Goal: Task Accomplishment & Management: Manage account settings

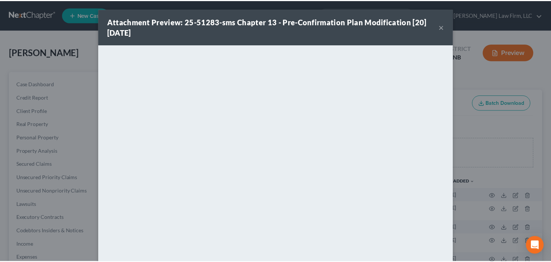
scroll to position [327, 0]
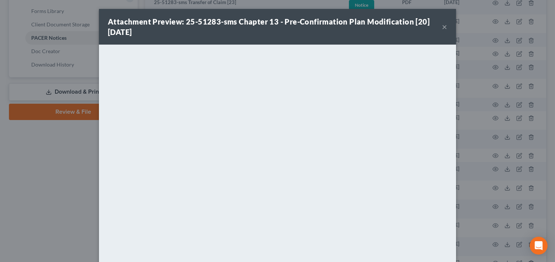
click at [442, 26] on button "×" at bounding box center [444, 26] width 5 height 9
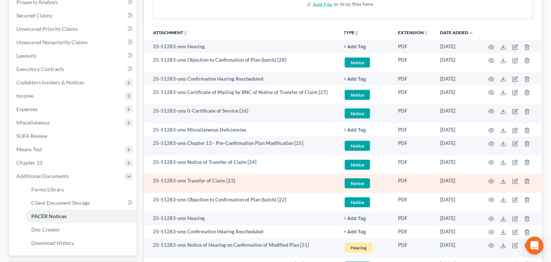
scroll to position [0, 0]
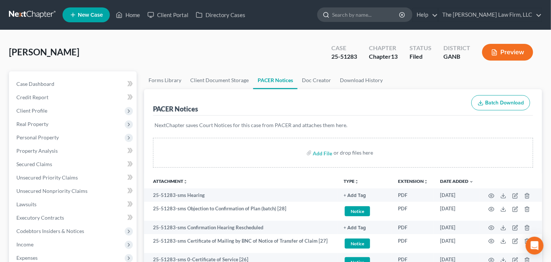
click at [401, 9] on ul "New Case Home Client Portal Directory Cases - No Result - See all results Or Pr…" at bounding box center [302, 14] width 479 height 19
click at [395, 20] on input "search" at bounding box center [366, 15] width 68 height 14
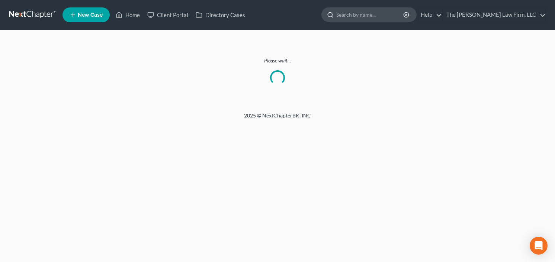
click at [355, 16] on input "search" at bounding box center [370, 15] width 68 height 14
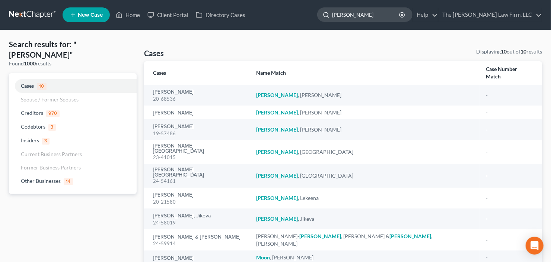
click at [394, 10] on input "moore" at bounding box center [366, 15] width 68 height 14
drag, startPoint x: 371, startPoint y: 17, endPoint x: 238, endPoint y: 49, distance: 136.2
click at [256, 40] on div "Home New Case Client Portal Directory Cases The Craig Black Law Firm, LLC cb@cr…" at bounding box center [275, 154] width 551 height 308
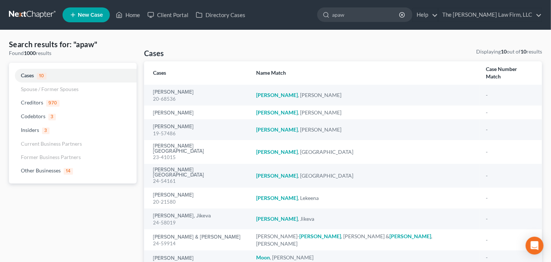
type input "apaw"
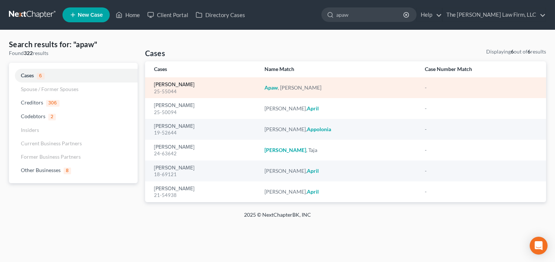
click at [170, 86] on link "Apaw, Ernest" at bounding box center [174, 84] width 41 height 5
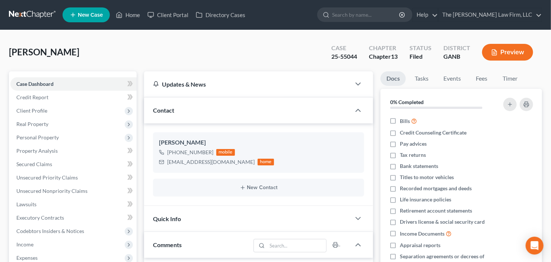
scroll to position [149, 0]
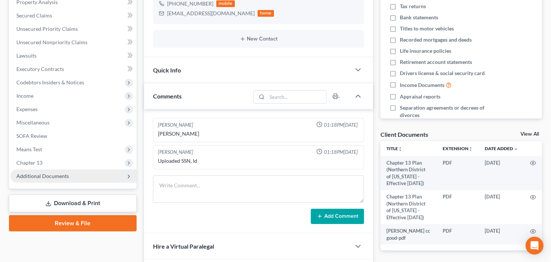
click at [52, 174] on span "Additional Documents" at bounding box center [42, 176] width 52 height 6
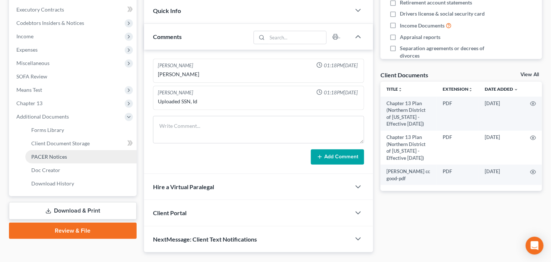
click at [61, 152] on link "PACER Notices" at bounding box center [80, 156] width 111 height 13
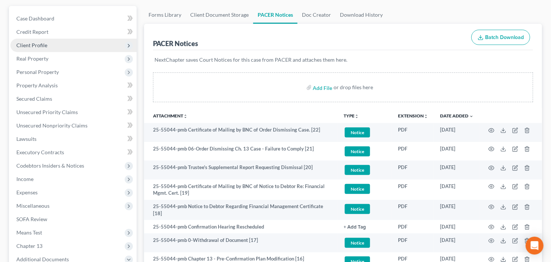
scroll to position [30, 0]
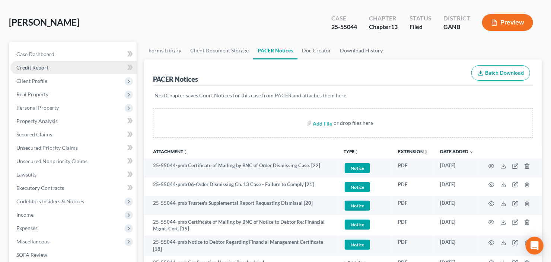
click at [50, 71] on link "Credit Report" at bounding box center [73, 67] width 126 height 13
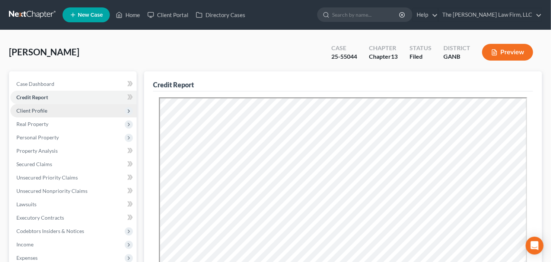
click at [57, 107] on span "Client Profile" at bounding box center [73, 110] width 126 height 13
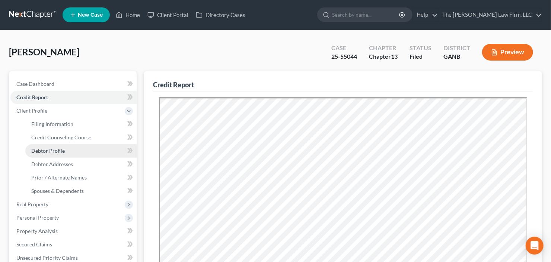
click at [58, 153] on span "Debtor Profile" at bounding box center [47, 151] width 33 height 6
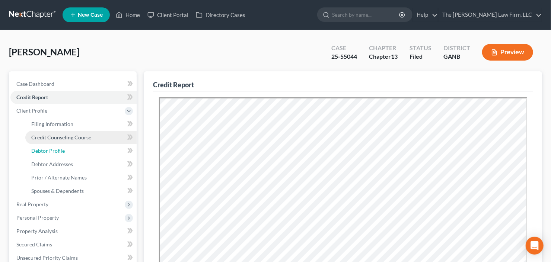
select select "0"
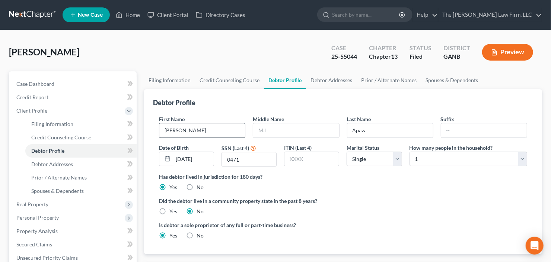
radio input "true"
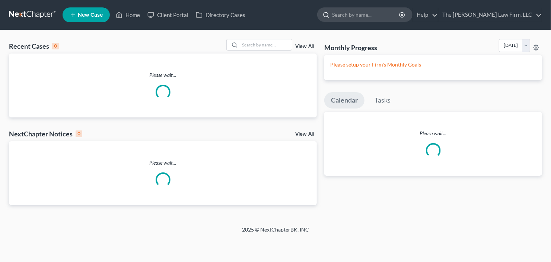
click at [385, 11] on input "search" at bounding box center [366, 15] width 68 height 14
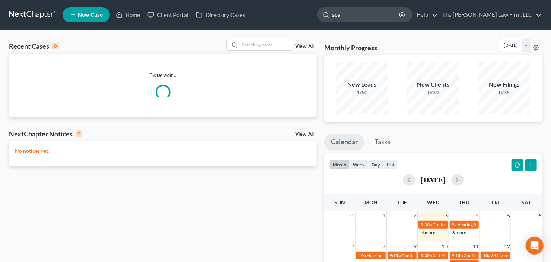
type input "apaw"
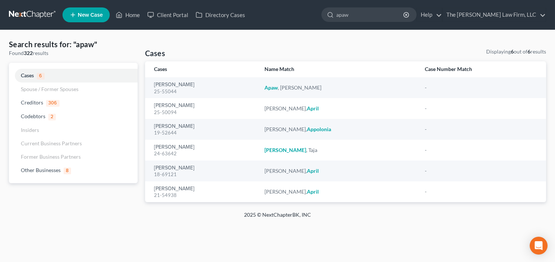
drag, startPoint x: 381, startPoint y: 14, endPoint x: 308, endPoint y: 23, distance: 73.5
click at [307, 24] on ul "New Case Home Client Portal Directory Cases apaw - No Result - Other Businesses…" at bounding box center [305, 14] width 484 height 19
type input "tyler"
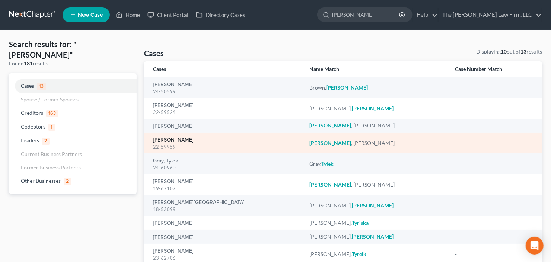
click at [165, 138] on link "Tyler, Gary" at bounding box center [173, 140] width 41 height 5
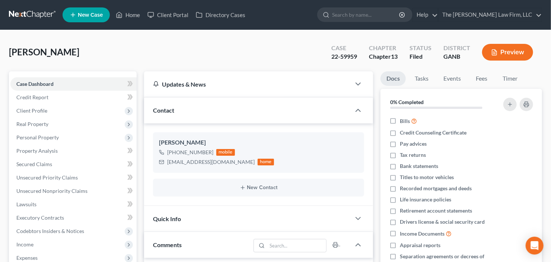
drag, startPoint x: 368, startPoint y: 3, endPoint x: 368, endPoint y: 12, distance: 8.2
click at [368, 3] on nav "Home New Case Client Portal Directory Cases The Craig Black Law Firm, LLC cb@cr…" at bounding box center [275, 15] width 551 height 30
click at [368, 12] on input "search" at bounding box center [366, 15] width 68 height 14
type input "61476"
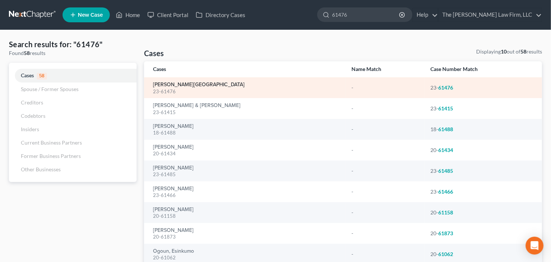
click at [170, 83] on link "Patterson, Lakeisha" at bounding box center [199, 84] width 92 height 5
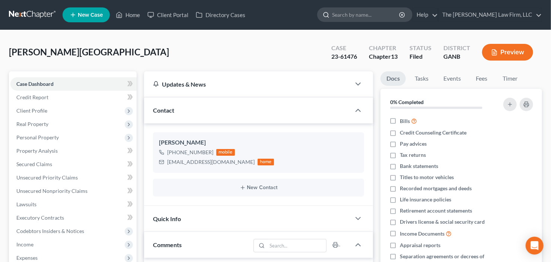
click at [382, 15] on input "search" at bounding box center [366, 15] width 68 height 14
type input "moore"
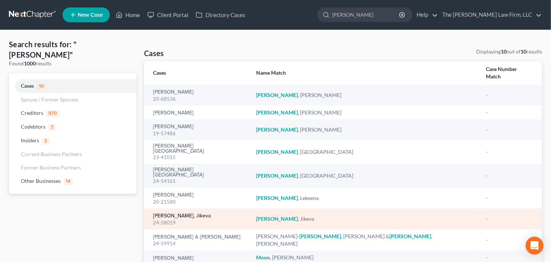
click at [173, 214] on link "Moore, Jikeva" at bounding box center [182, 216] width 58 height 5
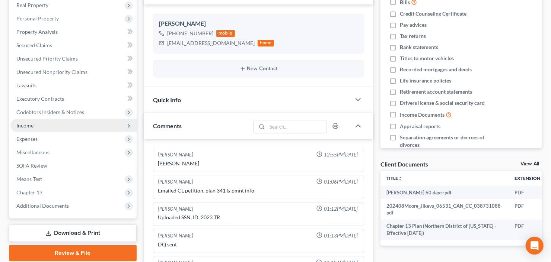
scroll to position [12, 0]
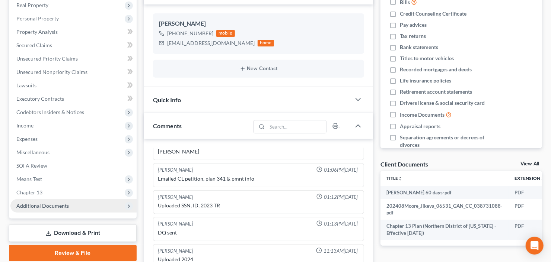
click at [52, 204] on span "Additional Documents" at bounding box center [42, 206] width 52 height 6
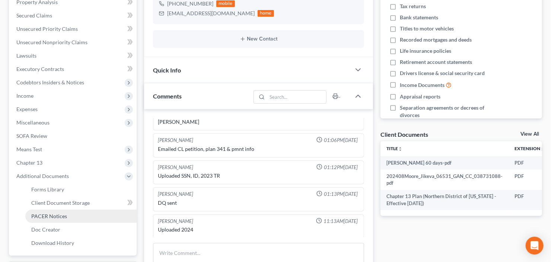
click at [54, 214] on span "PACER Notices" at bounding box center [49, 216] width 36 height 6
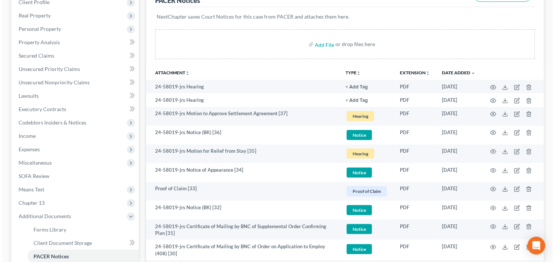
scroll to position [127, 0]
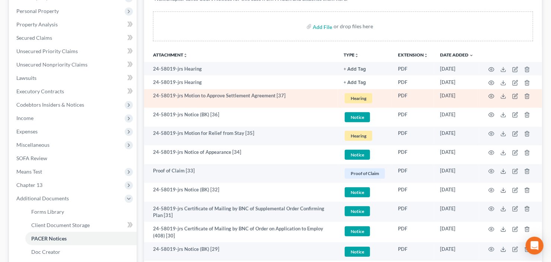
click at [495, 96] on td at bounding box center [510, 98] width 63 height 19
click at [492, 96] on icon "button" at bounding box center [491, 96] width 6 height 6
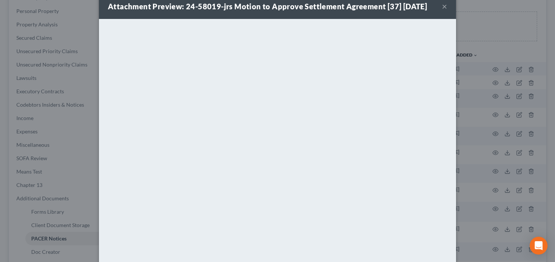
scroll to position [30, 0]
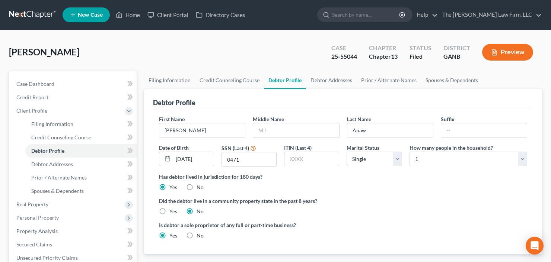
select select "0"
click at [45, 12] on link at bounding box center [33, 14] width 48 height 13
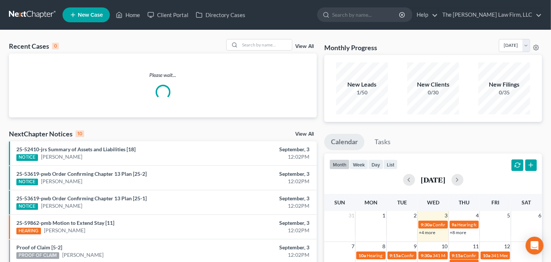
click at [301, 47] on link "View All" at bounding box center [304, 46] width 19 height 5
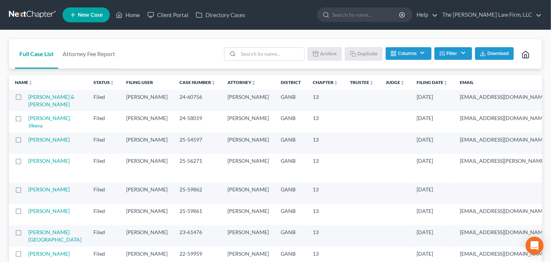
click at [410, 85] on th "Filing Date unfold_more expand_more expand_less" at bounding box center [431, 82] width 43 height 15
click at [443, 84] on icon "unfold_more" at bounding box center [445, 83] width 4 height 4
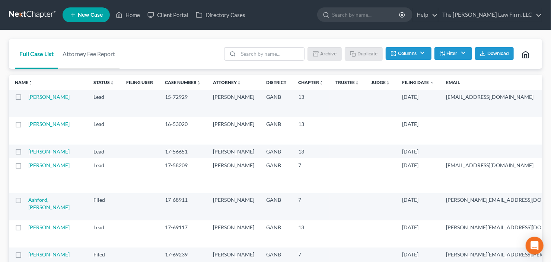
click at [429, 84] on icon "expand_less" at bounding box center [431, 83] width 4 height 4
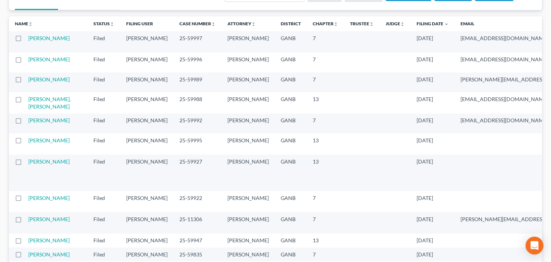
scroll to position [60, 0]
click at [36, 109] on link "Yousif, Melikelnasir" at bounding box center [49, 102] width 42 height 14
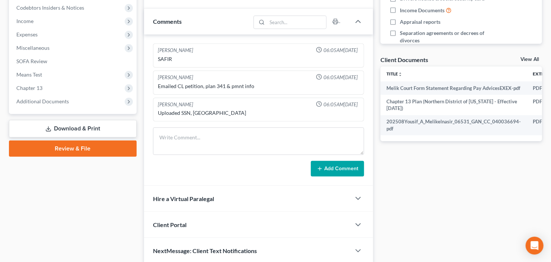
scroll to position [192, 0]
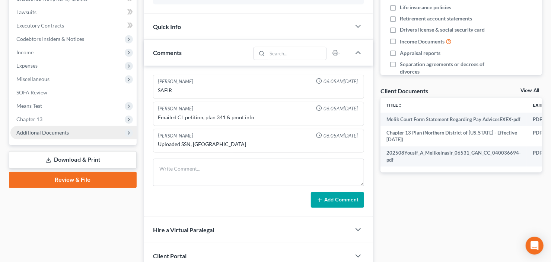
click at [40, 137] on span "Additional Documents" at bounding box center [73, 132] width 126 height 13
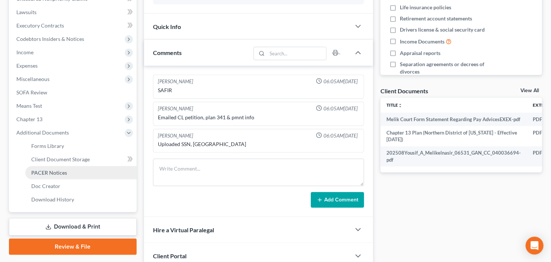
click at [42, 171] on span "PACER Notices" at bounding box center [49, 173] width 36 height 6
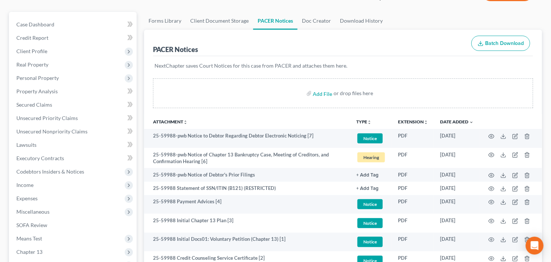
scroll to position [119, 0]
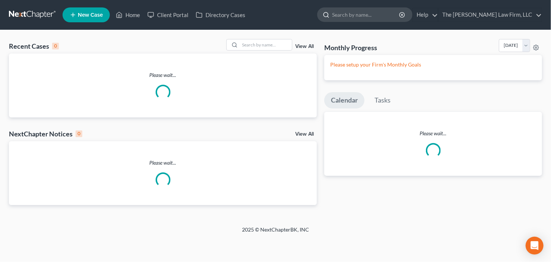
click at [362, 21] on input "search" at bounding box center [366, 15] width 68 height 14
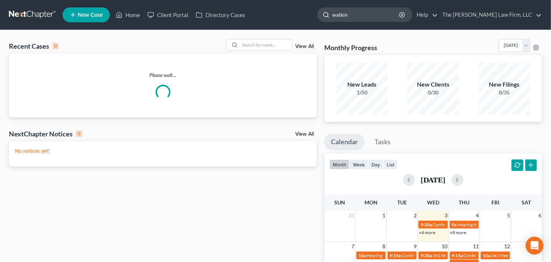
type input "[PERSON_NAME]"
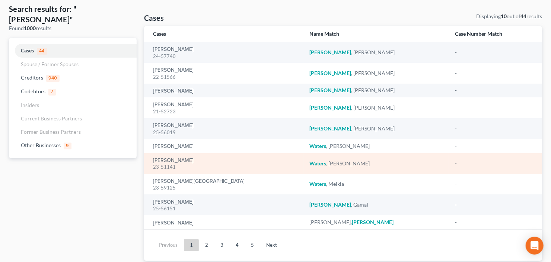
scroll to position [56, 0]
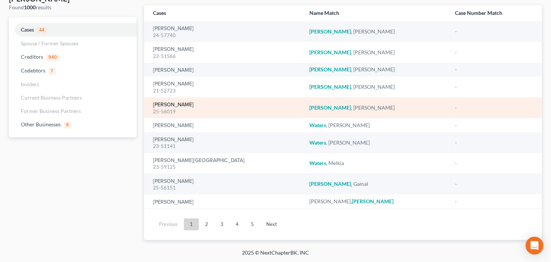
click at [172, 107] on link "[PERSON_NAME]" at bounding box center [173, 104] width 41 height 5
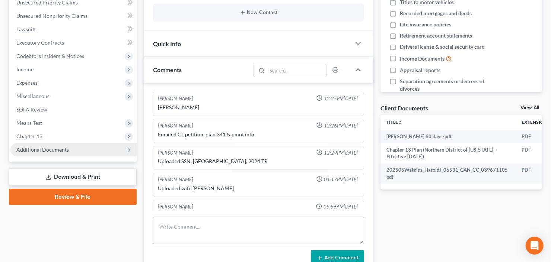
scroll to position [12, 0]
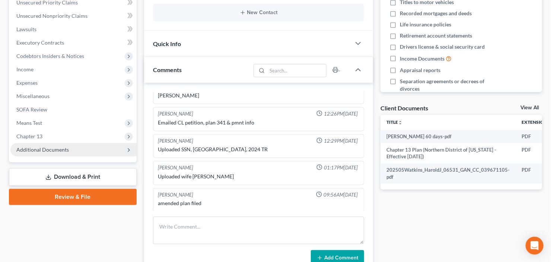
click at [49, 150] on span "Additional Documents" at bounding box center [42, 150] width 52 height 6
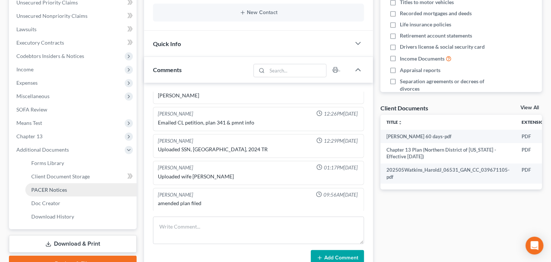
click at [52, 190] on span "PACER Notices" at bounding box center [49, 190] width 36 height 6
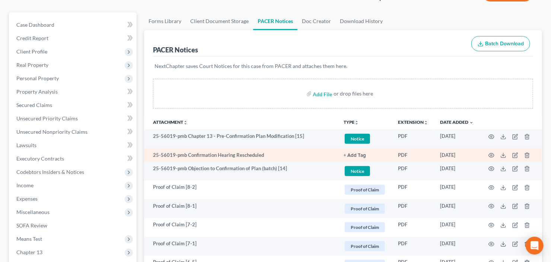
scroll to position [60, 0]
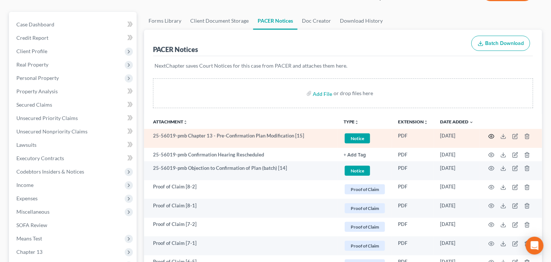
click at [491, 137] on icon "button" at bounding box center [491, 137] width 6 height 6
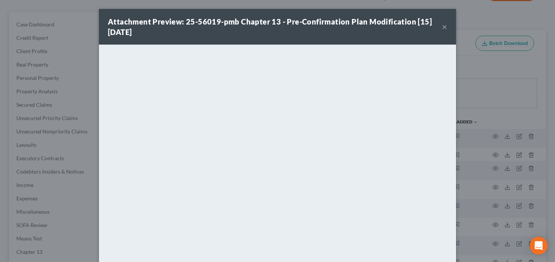
click at [444, 25] on button "×" at bounding box center [444, 26] width 5 height 9
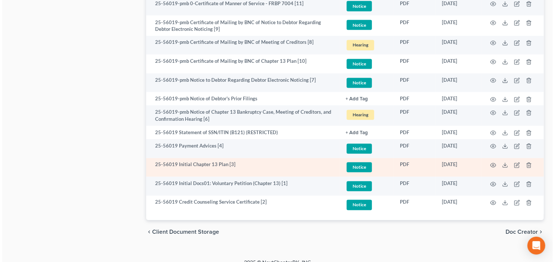
scroll to position [679, 0]
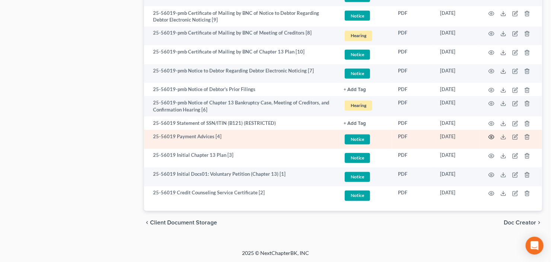
click at [492, 134] on icon "button" at bounding box center [491, 137] width 6 height 6
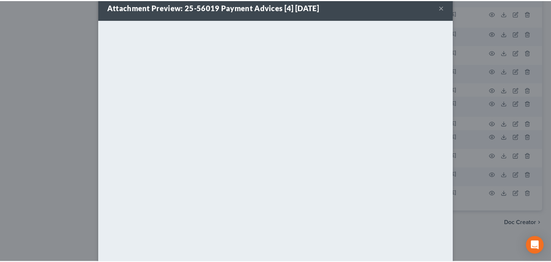
scroll to position [0, 0]
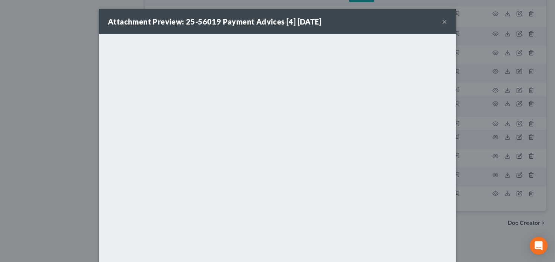
click at [447, 20] on div "Attachment Preview: 25-56019 Payment Advices [4] [DATE] ×" at bounding box center [277, 21] width 357 height 25
click at [442, 22] on button "×" at bounding box center [444, 21] width 5 height 9
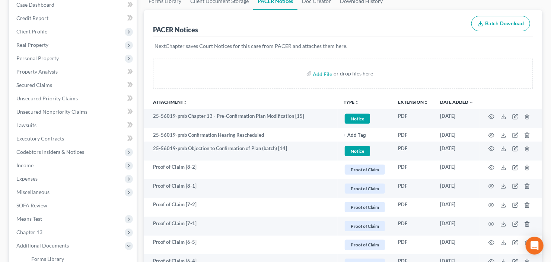
scroll to position [25, 0]
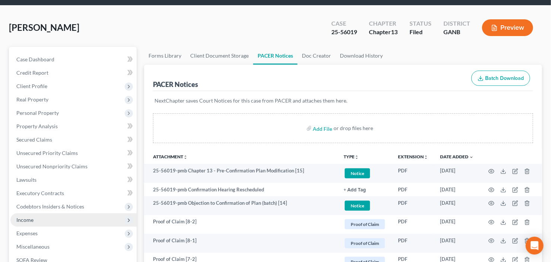
click at [57, 219] on span "Income" at bounding box center [73, 220] width 126 height 13
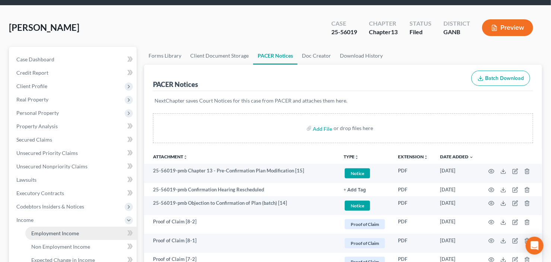
click at [63, 233] on span "Employment Income" at bounding box center [55, 233] width 48 height 6
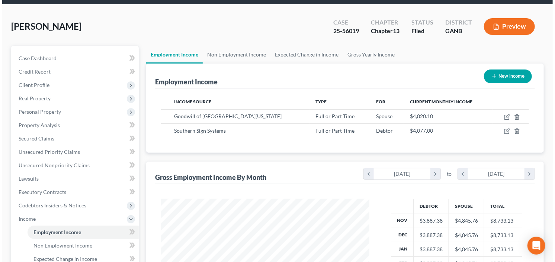
scroll to position [60, 0]
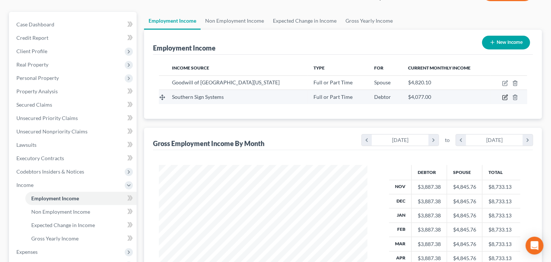
click at [504, 97] on icon "button" at bounding box center [505, 96] width 3 height 3
select select "0"
select select "10"
select select "0"
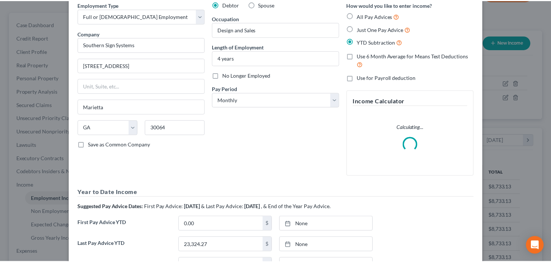
scroll to position [0, 0]
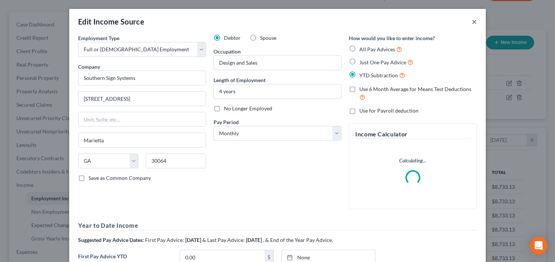
click at [474, 21] on button "×" at bounding box center [474, 21] width 5 height 9
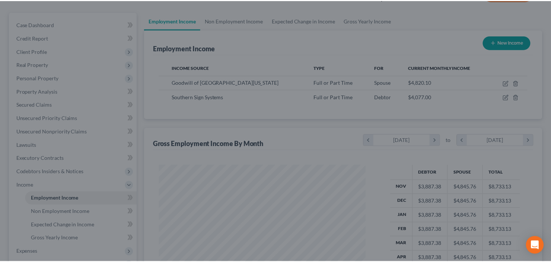
scroll to position [371939, 371848]
